Goal: Information Seeking & Learning: Learn about a topic

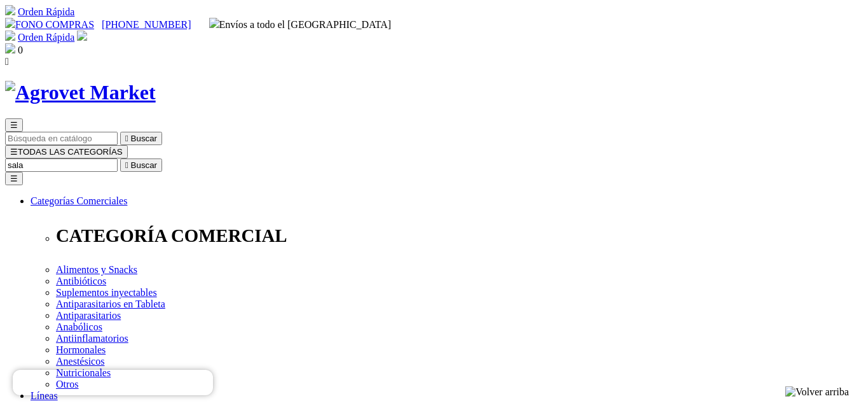
type input "salar"
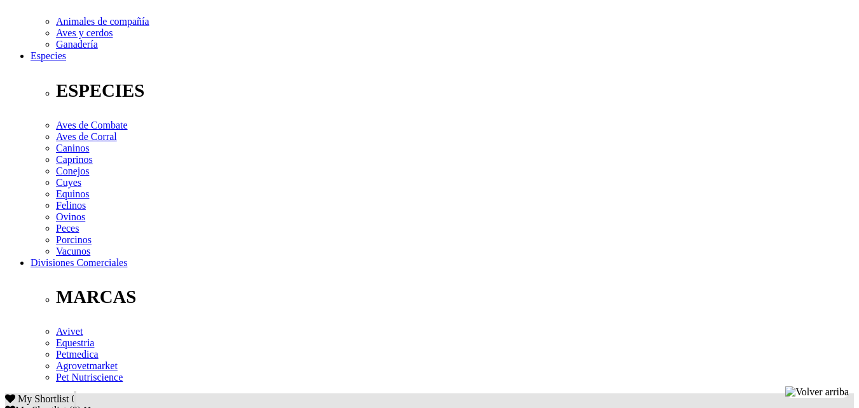
scroll to position [445, 0]
